Goal: Task Accomplishment & Management: Use online tool/utility

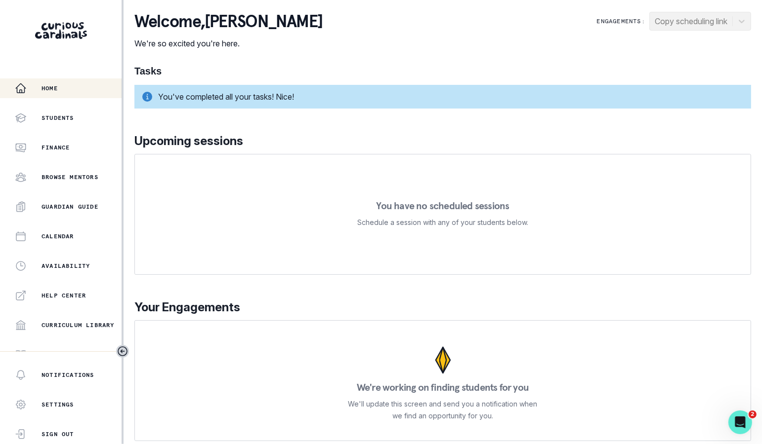
scroll to position [161, 0]
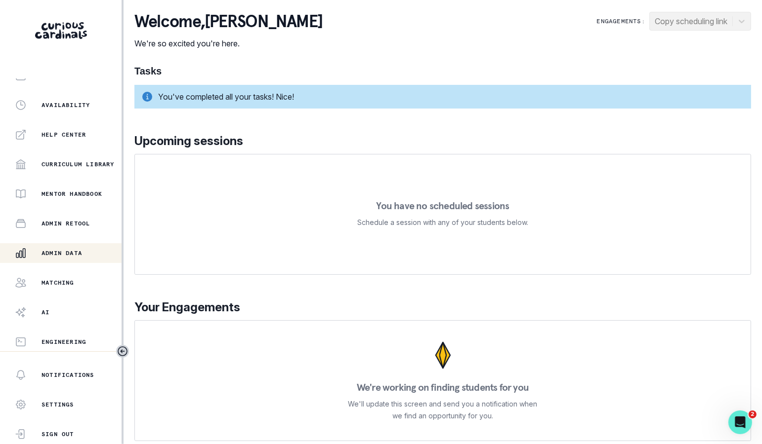
click at [86, 250] on div "Admin Data" at bounding box center [68, 253] width 107 height 12
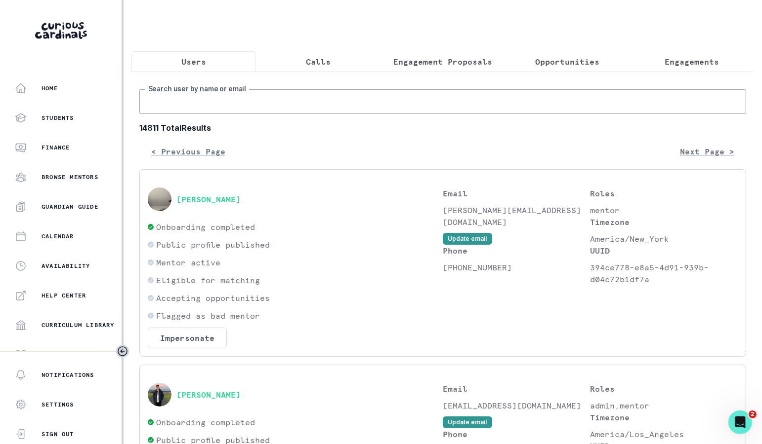
click at [359, 103] on input "Search user by name or email" at bounding box center [442, 101] width 606 height 25
paste input "[PERSON_NAME]"
type input "[PERSON_NAME]"
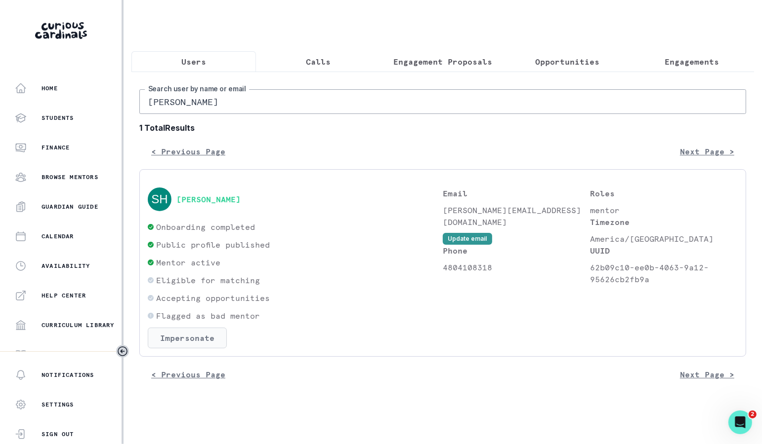
click at [200, 342] on button "Impersonate" at bounding box center [187, 338] width 79 height 21
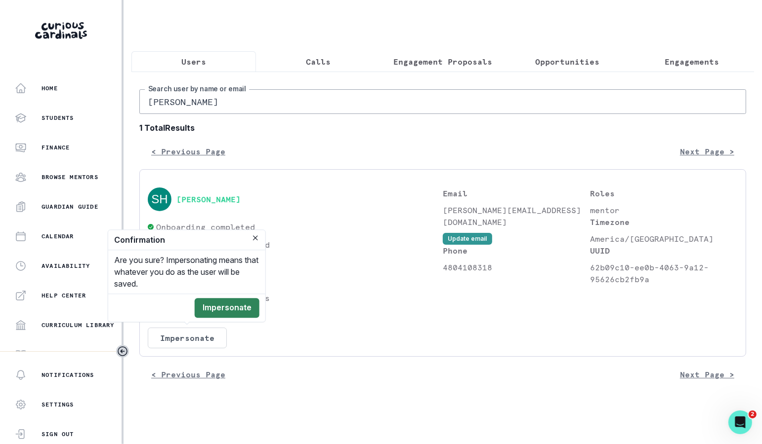
click at [241, 305] on button "Impersonate" at bounding box center [227, 308] width 65 height 20
